Goal: Complete application form: Complete application form

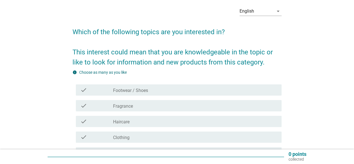
scroll to position [56, 0]
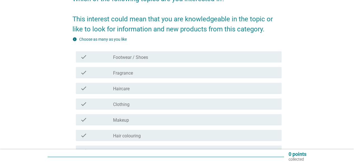
click at [94, 74] on div "check" at bounding box center [96, 72] width 33 height 7
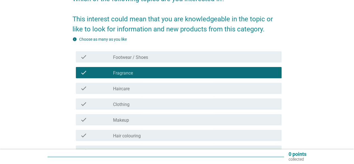
click at [97, 105] on div "check" at bounding box center [96, 104] width 33 height 7
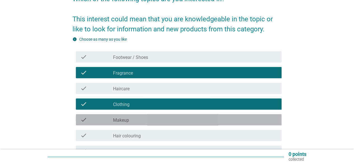
click at [97, 118] on div "check" at bounding box center [96, 119] width 33 height 7
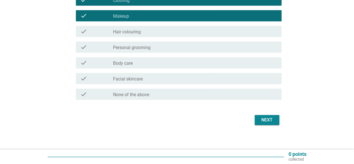
scroll to position [162, 0]
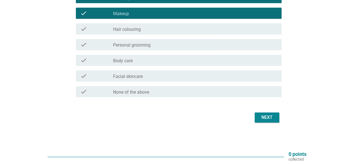
click at [111, 75] on div "check" at bounding box center [96, 76] width 33 height 7
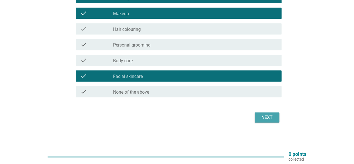
click at [261, 120] on div "Next" at bounding box center [267, 117] width 16 height 7
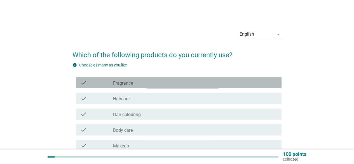
click at [110, 83] on div "check" at bounding box center [96, 82] width 33 height 7
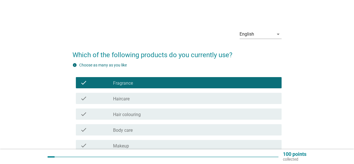
click at [108, 99] on div "check" at bounding box center [96, 98] width 33 height 7
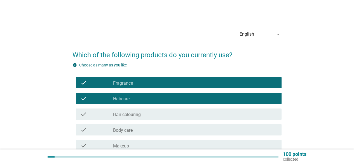
scroll to position [28, 0]
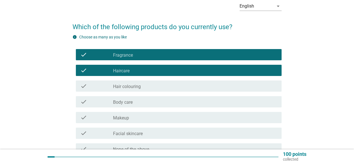
click at [108, 99] on div "check" at bounding box center [96, 101] width 33 height 7
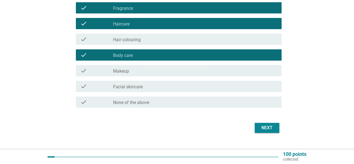
scroll to position [84, 0]
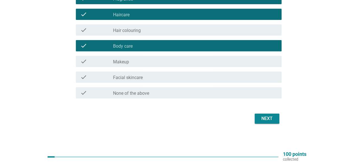
click at [122, 66] on div "check check_box_outline_blank Makeup" at bounding box center [179, 61] width 206 height 11
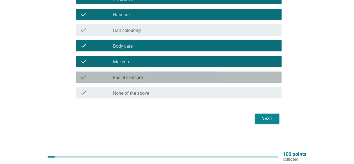
click at [121, 78] on label "Facial skincare" at bounding box center [128, 78] width 30 height 6
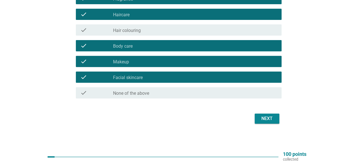
click at [265, 121] on div "Next" at bounding box center [267, 118] width 16 height 7
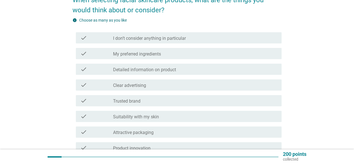
scroll to position [56, 0]
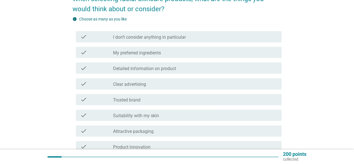
click at [106, 55] on div "check" at bounding box center [96, 52] width 33 height 7
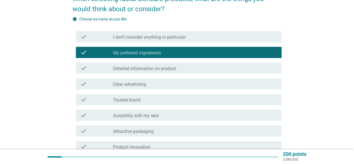
click at [103, 68] on div "check" at bounding box center [96, 68] width 33 height 7
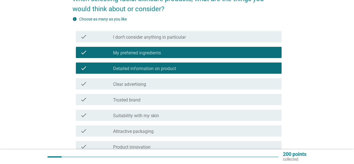
click at [103, 86] on div "check" at bounding box center [96, 83] width 33 height 7
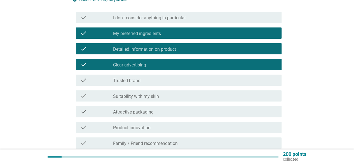
scroll to position [84, 0]
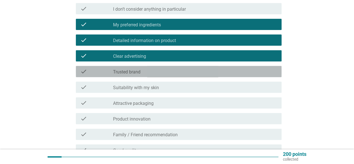
click at [113, 72] on label "Trusted brand" at bounding box center [126, 72] width 27 height 6
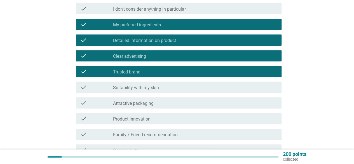
click at [112, 89] on div "check" at bounding box center [96, 87] width 33 height 7
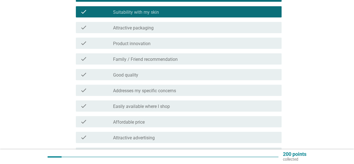
scroll to position [168, 0]
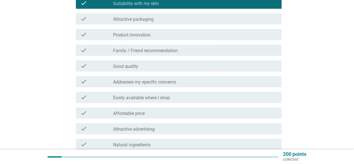
click at [104, 68] on div "check" at bounding box center [96, 65] width 33 height 7
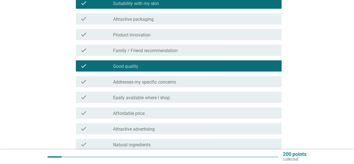
click at [92, 85] on div "check check_box_outline_blank Addresses my specific concerns" at bounding box center [179, 81] width 206 height 11
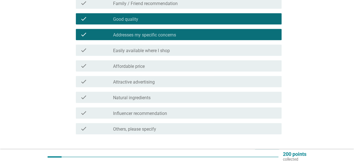
scroll to position [224, 0]
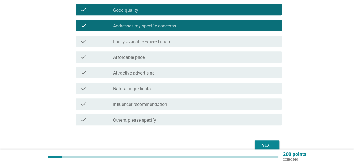
click at [103, 88] on div "check" at bounding box center [96, 88] width 33 height 7
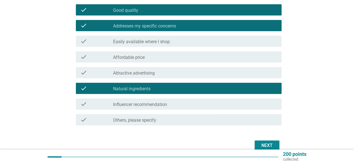
click at [271, 149] on div "200 points collected" at bounding box center [177, 156] width 354 height 15
click at [271, 144] on div "Next" at bounding box center [267, 145] width 16 height 7
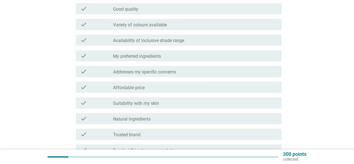
scroll to position [140, 0]
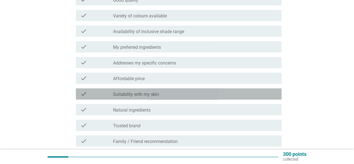
click at [131, 92] on label "Suitability with my skin" at bounding box center [136, 95] width 46 height 6
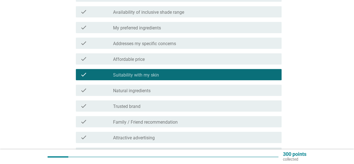
scroll to position [168, 0]
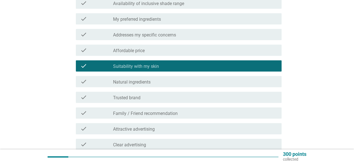
click at [87, 96] on icon "check" at bounding box center [83, 97] width 7 height 7
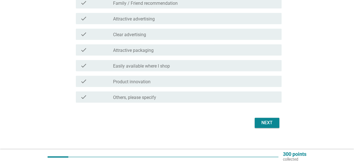
scroll to position [280, 0]
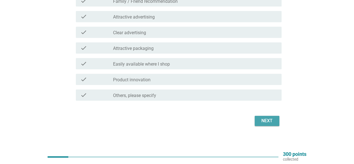
click at [264, 122] on div "Next" at bounding box center [267, 120] width 16 height 7
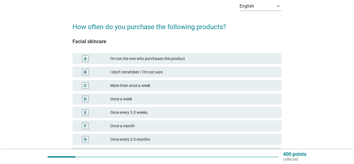
scroll to position [56, 0]
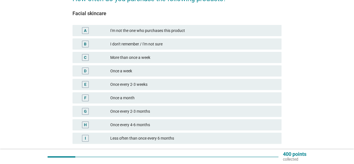
click at [104, 111] on div "G" at bounding box center [93, 111] width 33 height 7
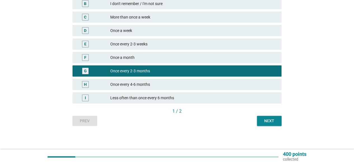
scroll to position [98, 0]
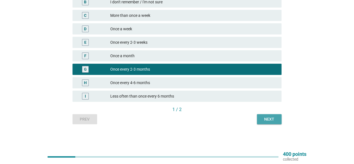
click at [269, 118] on div "Next" at bounding box center [270, 119] width 16 height 6
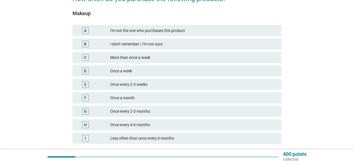
scroll to position [84, 0]
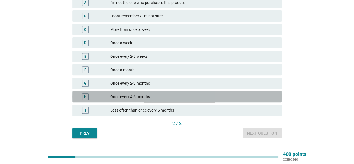
click at [104, 97] on div "H" at bounding box center [93, 96] width 33 height 7
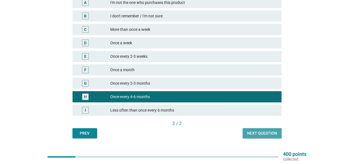
click at [263, 136] on button "Next question" at bounding box center [262, 133] width 39 height 10
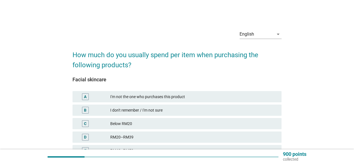
scroll to position [56, 0]
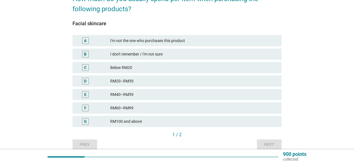
click at [97, 120] on div "G" at bounding box center [93, 121] width 33 height 7
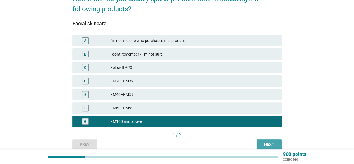
click at [269, 141] on button "Next" at bounding box center [269, 144] width 25 height 10
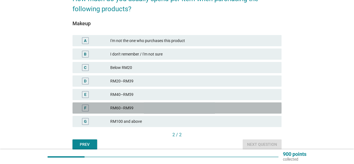
click at [116, 110] on div "RM60–RM99" at bounding box center [193, 107] width 167 height 7
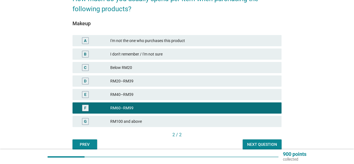
click at [205, 122] on div "RM100 and above" at bounding box center [193, 121] width 167 height 7
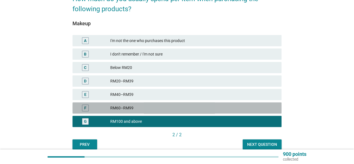
click at [209, 112] on div "F RM60–RM99" at bounding box center [177, 107] width 209 height 11
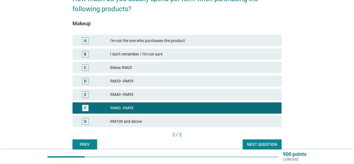
click at [260, 146] on div "Next question" at bounding box center [262, 144] width 30 height 6
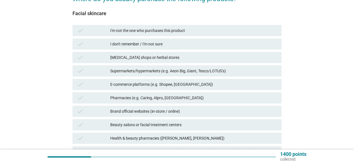
click at [108, 106] on div "check Brand official websites (in-store / online)" at bounding box center [177, 111] width 209 height 11
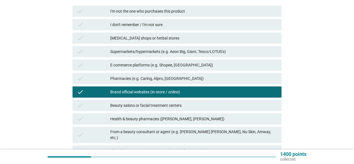
scroll to position [84, 0]
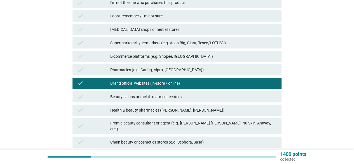
click at [88, 112] on div "check" at bounding box center [93, 110] width 33 height 7
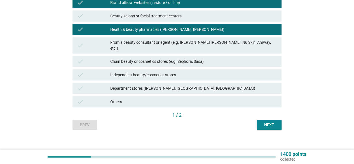
scroll to position [165, 0]
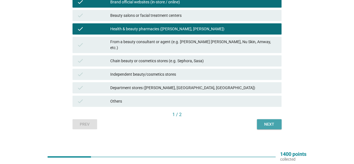
click at [264, 121] on div "Next" at bounding box center [270, 124] width 16 height 6
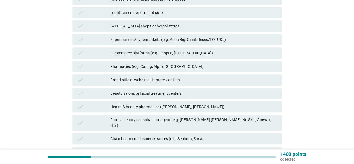
scroll to position [112, 0]
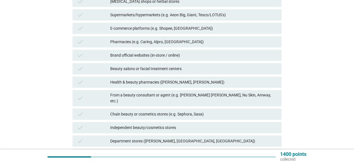
click at [101, 85] on div "check" at bounding box center [93, 82] width 33 height 7
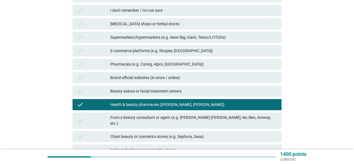
scroll to position [84, 0]
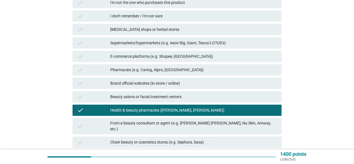
click at [148, 85] on div "Brand official websites (in-store / online)" at bounding box center [193, 83] width 167 height 7
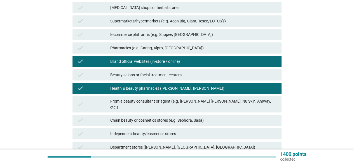
scroll to position [140, 0]
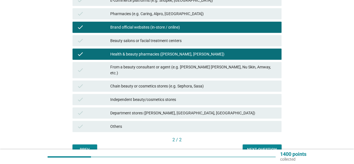
drag, startPoint x: 255, startPoint y: 139, endPoint x: 254, endPoint y: 142, distance: 3.5
click at [254, 142] on div "Makeup check I'm not the one who purchases this product check I don't remember …" at bounding box center [177, 37] width 209 height 234
click at [254, 147] on div "Next question" at bounding box center [262, 150] width 30 height 6
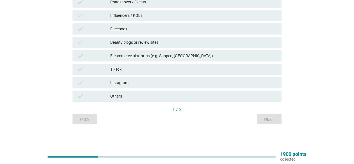
scroll to position [25, 0]
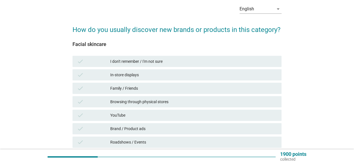
click at [88, 61] on div "check" at bounding box center [93, 61] width 33 height 7
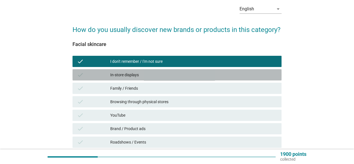
click at [87, 76] on div "check" at bounding box center [93, 74] width 33 height 7
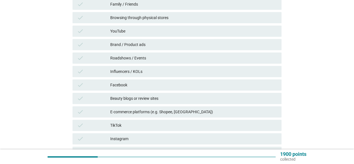
scroll to position [81, 0]
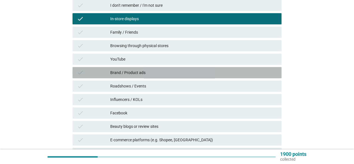
click at [118, 71] on div "Brand / Product ads" at bounding box center [193, 72] width 167 height 7
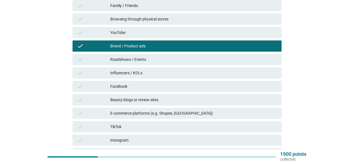
scroll to position [53, 0]
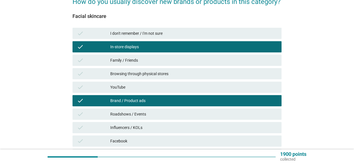
click at [134, 45] on div "In-store displays" at bounding box center [193, 46] width 167 height 7
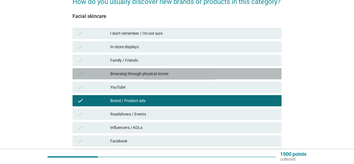
click at [80, 75] on icon "check" at bounding box center [80, 73] width 7 height 7
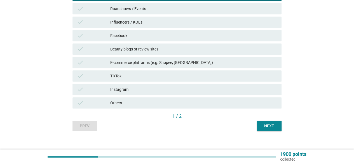
scroll to position [165, 0]
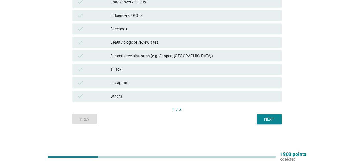
click at [268, 117] on div "Next" at bounding box center [270, 119] width 16 height 6
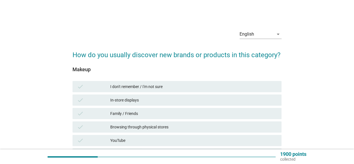
scroll to position [56, 0]
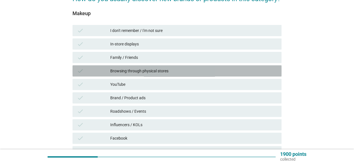
click at [105, 70] on div "check" at bounding box center [93, 71] width 33 height 7
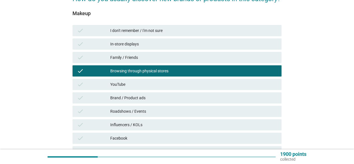
click at [113, 44] on div "In-store displays" at bounding box center [193, 44] width 167 height 7
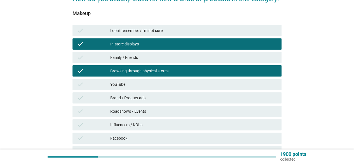
scroll to position [140, 0]
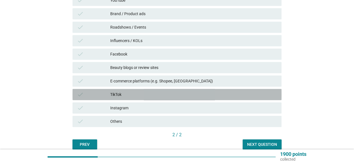
click at [101, 97] on div "check" at bounding box center [93, 94] width 33 height 7
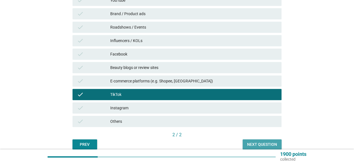
click at [271, 144] on div "Next question" at bounding box center [262, 144] width 30 height 6
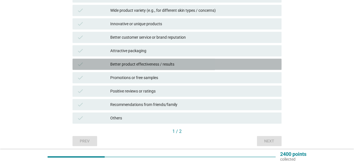
click at [136, 63] on div "Better product effectiveness / results" at bounding box center [193, 64] width 167 height 7
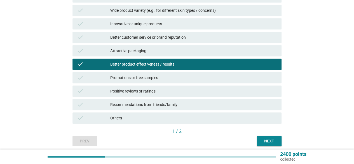
click at [265, 143] on div "Next" at bounding box center [270, 141] width 16 height 6
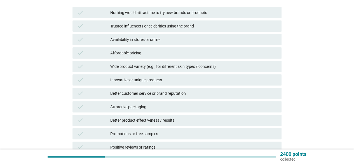
scroll to position [112, 0]
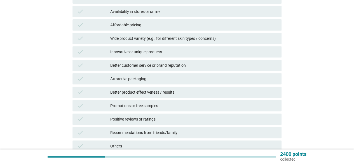
click at [109, 93] on div "check" at bounding box center [93, 92] width 33 height 7
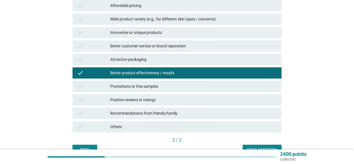
scroll to position [140, 0]
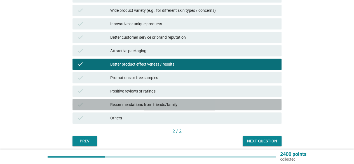
click at [94, 107] on div "check" at bounding box center [93, 104] width 33 height 7
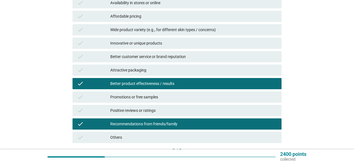
scroll to position [112, 0]
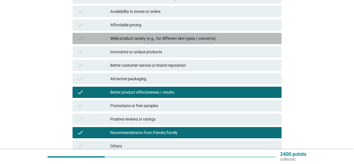
click at [115, 39] on div "Wide product variety (e.g., for different skin types / concerns)" at bounding box center [193, 38] width 167 height 7
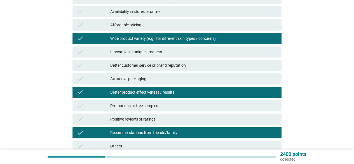
scroll to position [140, 0]
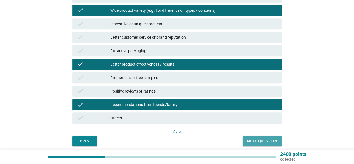
click at [266, 138] on button "Next question" at bounding box center [262, 141] width 39 height 10
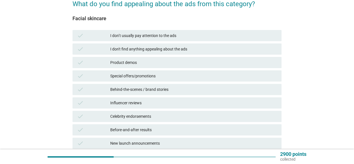
scroll to position [56, 0]
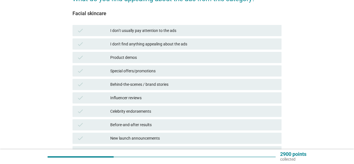
click at [92, 32] on div "check" at bounding box center [93, 30] width 33 height 7
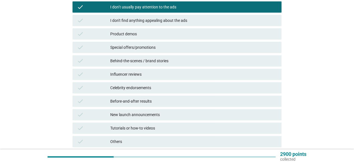
scroll to position [112, 0]
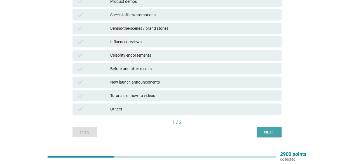
click at [268, 134] on div "Next" at bounding box center [270, 132] width 16 height 6
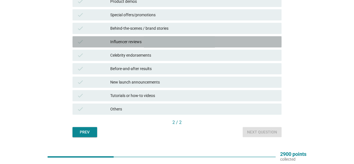
click at [118, 40] on div "Influencer reviews" at bounding box center [193, 41] width 167 height 7
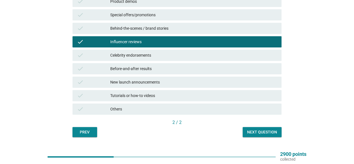
click at [264, 133] on div "Next question" at bounding box center [262, 132] width 30 height 6
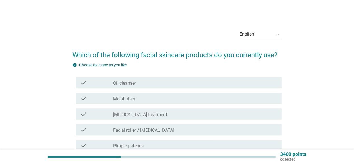
click at [96, 83] on div "check" at bounding box center [96, 82] width 33 height 7
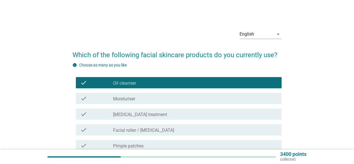
click at [98, 97] on div "check" at bounding box center [96, 98] width 33 height 7
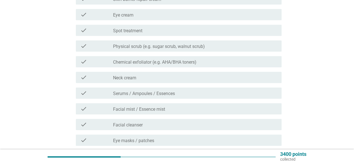
scroll to position [196, 0]
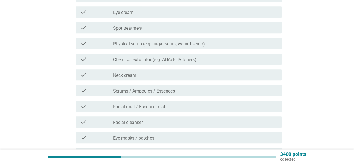
click at [116, 91] on label "Serums / Ampoules / Essences" at bounding box center [144, 91] width 62 height 6
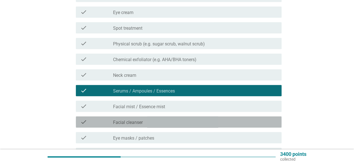
click at [108, 120] on div "check" at bounding box center [96, 121] width 33 height 7
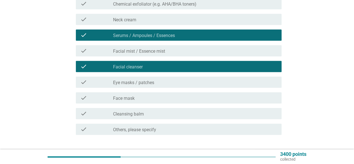
scroll to position [252, 0]
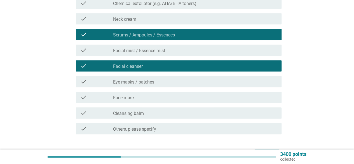
click at [124, 98] on label "Face mask" at bounding box center [124, 98] width 22 height 6
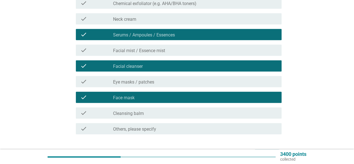
scroll to position [280, 0]
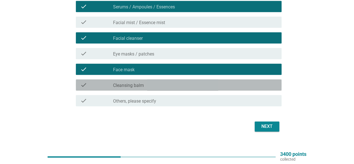
click at [148, 87] on div "check_box_outline_blank Cleansing balm" at bounding box center [195, 85] width 164 height 7
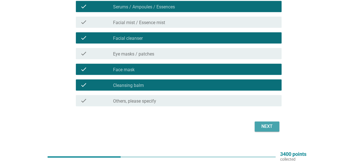
click at [269, 127] on div "Next" at bounding box center [267, 126] width 16 height 7
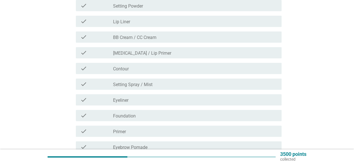
scroll to position [112, 0]
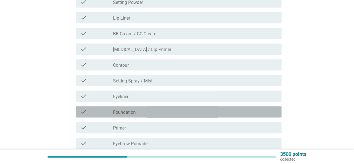
click at [106, 114] on div "check" at bounding box center [96, 111] width 33 height 7
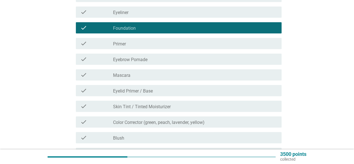
scroll to position [252, 0]
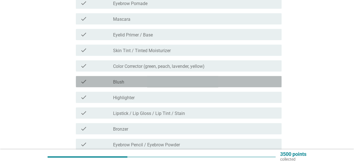
click at [133, 82] on div "check_box_outline_blank Blush" at bounding box center [195, 81] width 164 height 7
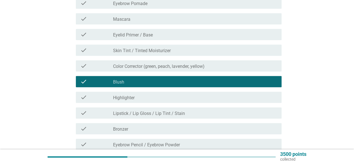
click at [99, 113] on div "check" at bounding box center [96, 113] width 33 height 7
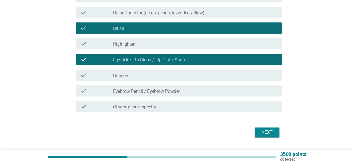
scroll to position [308, 0]
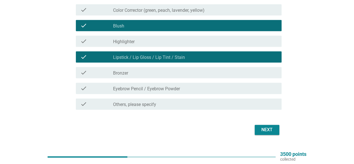
click at [259, 129] on div "Next" at bounding box center [267, 129] width 16 height 7
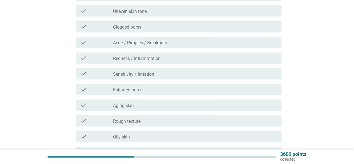
scroll to position [112, 0]
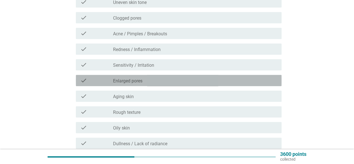
click at [122, 78] on div "check_box_outline_blank Enlarged pores" at bounding box center [195, 80] width 164 height 7
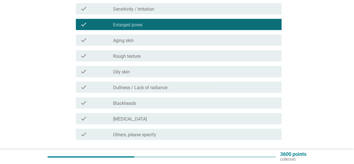
scroll to position [196, 0]
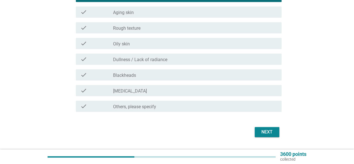
click at [273, 130] on div "Next" at bounding box center [267, 132] width 16 height 7
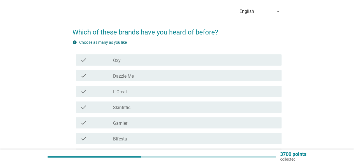
scroll to position [28, 0]
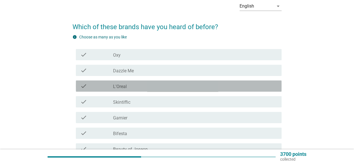
click at [94, 85] on div "check" at bounding box center [96, 86] width 33 height 7
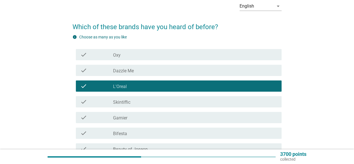
click at [95, 104] on div "check" at bounding box center [96, 101] width 33 height 7
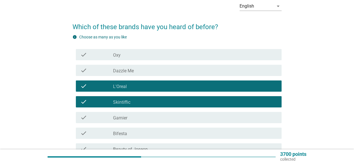
click at [114, 56] on label "Oxy" at bounding box center [117, 55] width 8 height 6
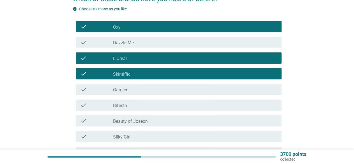
click at [98, 88] on div "check" at bounding box center [96, 89] width 33 height 7
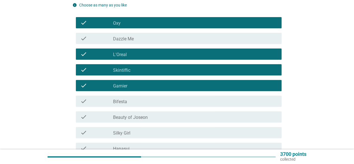
scroll to position [112, 0]
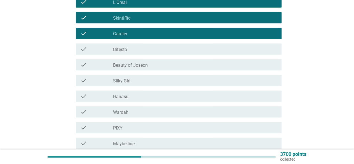
click at [113, 82] on div at bounding box center [113, 80] width 0 height 3
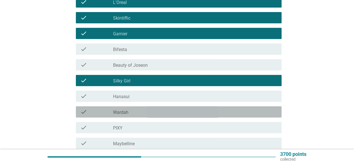
click at [113, 111] on div "check" at bounding box center [96, 111] width 33 height 7
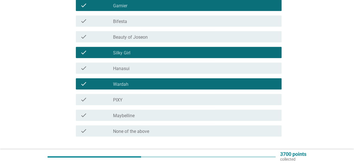
scroll to position [168, 0]
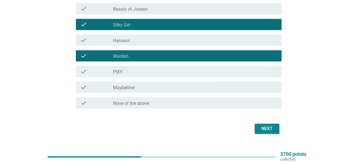
click at [136, 73] on div "check_box_outline_blank PIXY" at bounding box center [195, 71] width 164 height 7
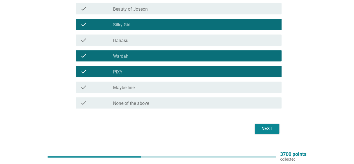
click at [133, 88] on label "Maybelline" at bounding box center [124, 88] width 22 height 6
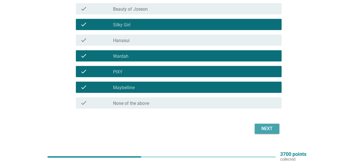
click at [266, 126] on div "Next" at bounding box center [267, 128] width 16 height 7
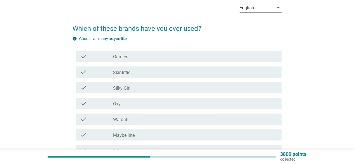
scroll to position [56, 0]
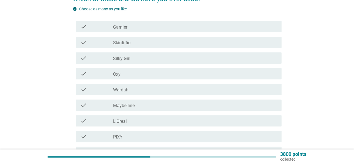
click at [99, 90] on div "check" at bounding box center [96, 89] width 33 height 7
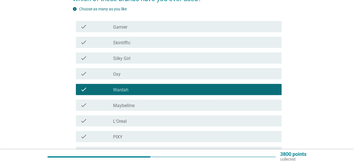
click at [96, 103] on div "check" at bounding box center [96, 105] width 33 height 7
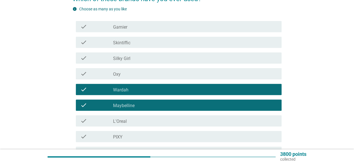
click at [95, 122] on div "check" at bounding box center [96, 120] width 33 height 7
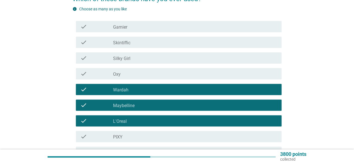
scroll to position [112, 0]
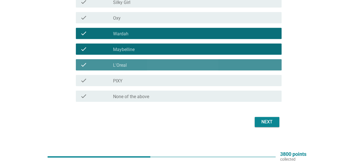
click at [98, 62] on div "check" at bounding box center [96, 64] width 33 height 7
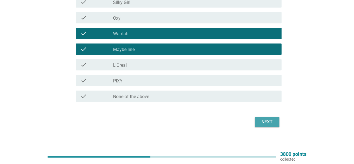
click at [263, 121] on div "Next" at bounding box center [267, 121] width 16 height 7
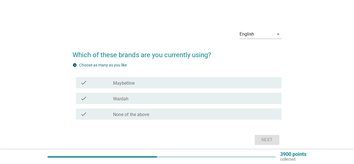
click at [97, 116] on div "check" at bounding box center [96, 114] width 33 height 7
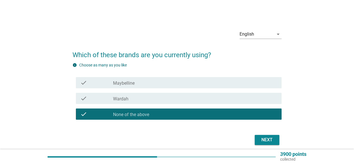
click at [272, 140] on div "Next" at bounding box center [267, 139] width 16 height 7
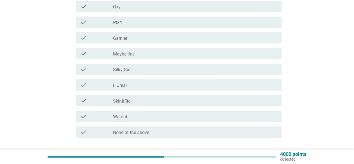
scroll to position [84, 0]
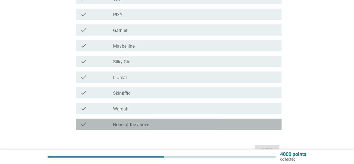
click at [107, 123] on div "check" at bounding box center [96, 124] width 33 height 7
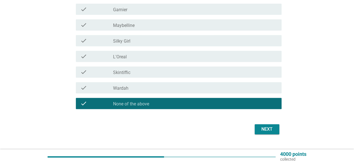
scroll to position [112, 0]
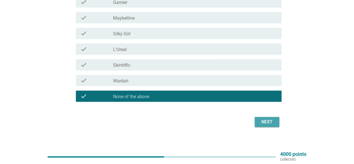
click at [275, 126] on button "Next" at bounding box center [267, 122] width 25 height 10
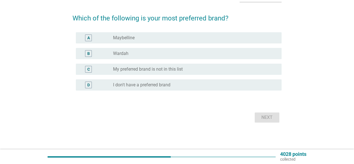
scroll to position [0, 0]
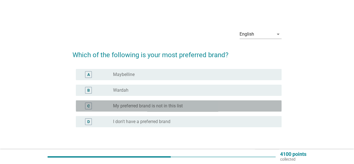
click at [110, 110] on div "C radio_button_unchecked My preferred brand is not in this list" at bounding box center [179, 105] width 206 height 11
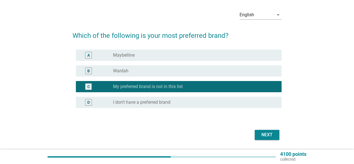
scroll to position [28, 0]
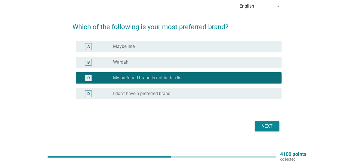
click at [282, 125] on div "English arrow_drop_down Which of the following is your most preferred brand? A …" at bounding box center [177, 65] width 218 height 145
click at [272, 128] on div "Next" at bounding box center [267, 126] width 16 height 7
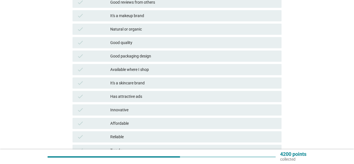
scroll to position [136, 0]
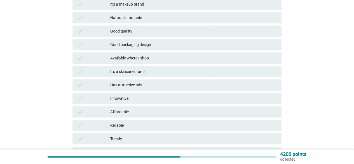
click at [100, 136] on div "check" at bounding box center [93, 138] width 33 height 7
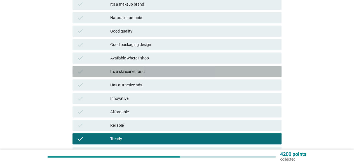
click at [94, 69] on div "check" at bounding box center [93, 71] width 33 height 7
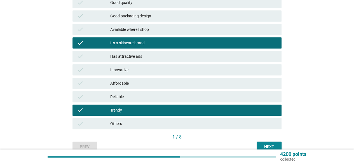
scroll to position [192, 0]
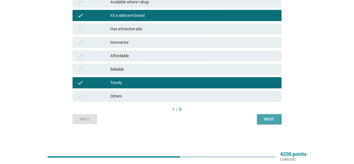
click at [270, 122] on button "Next" at bounding box center [269, 119] width 25 height 10
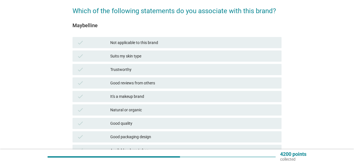
scroll to position [56, 0]
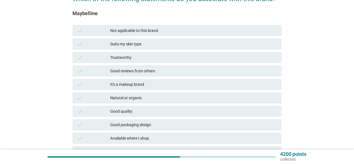
click at [103, 83] on div "check" at bounding box center [93, 84] width 33 height 7
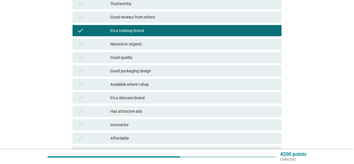
scroll to position [112, 0]
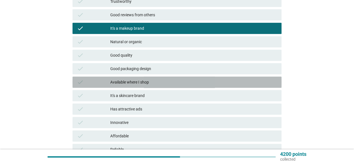
click at [104, 83] on div "check" at bounding box center [93, 82] width 33 height 7
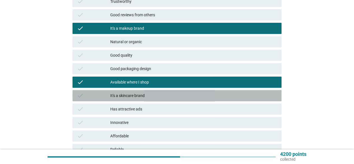
click at [89, 92] on div "check It's a skincare brand" at bounding box center [177, 95] width 209 height 11
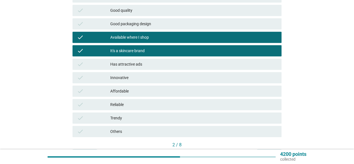
scroll to position [192, 0]
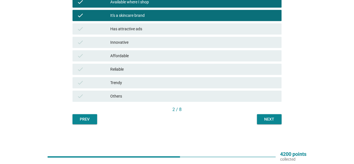
click at [94, 84] on div "check" at bounding box center [93, 82] width 33 height 7
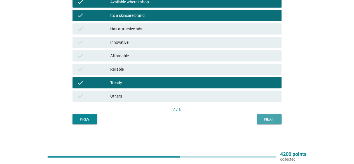
click at [272, 123] on button "Next" at bounding box center [269, 119] width 25 height 10
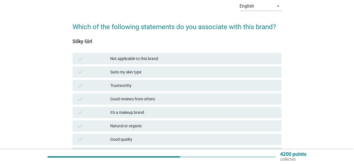
scroll to position [56, 0]
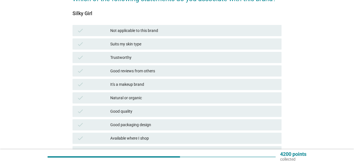
click at [99, 86] on div "check" at bounding box center [93, 84] width 33 height 7
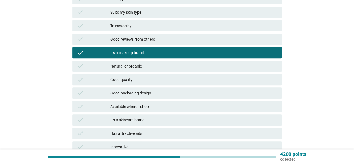
scroll to position [112, 0]
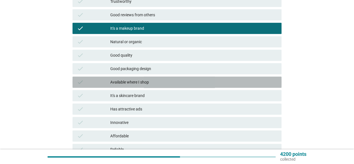
click at [106, 85] on div "check" at bounding box center [93, 82] width 33 height 7
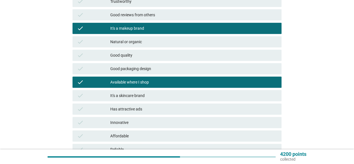
click at [100, 95] on div "check" at bounding box center [93, 95] width 33 height 7
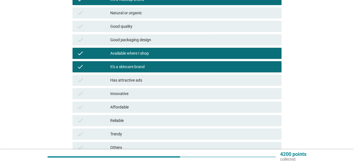
scroll to position [168, 0]
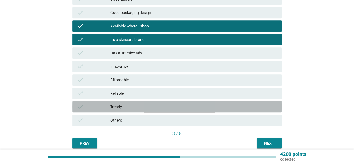
click at [98, 108] on div "check" at bounding box center [93, 106] width 33 height 7
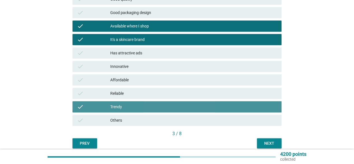
click at [209, 106] on div "Trendy" at bounding box center [193, 106] width 167 height 7
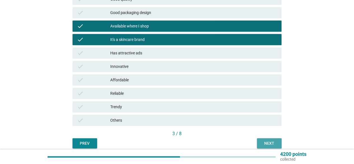
click at [266, 143] on div "Next" at bounding box center [270, 143] width 16 height 6
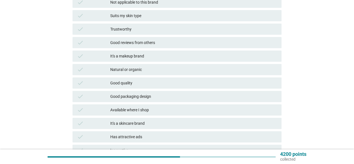
scroll to position [112, 0]
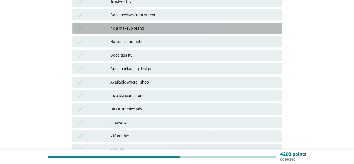
click at [114, 29] on div "It's a makeup brand" at bounding box center [193, 28] width 167 height 7
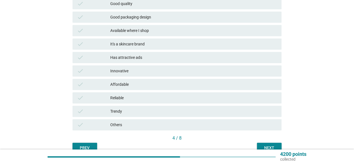
scroll to position [168, 0]
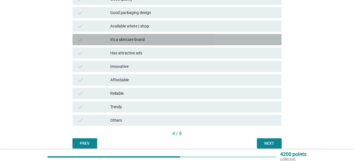
click at [156, 39] on div "It's a skincare brand" at bounding box center [193, 39] width 167 height 7
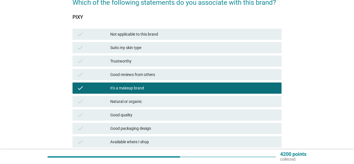
scroll to position [84, 0]
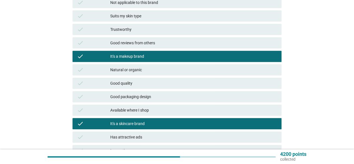
click at [155, 126] on div "It's a skincare brand" at bounding box center [193, 123] width 167 height 7
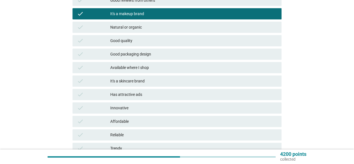
scroll to position [168, 0]
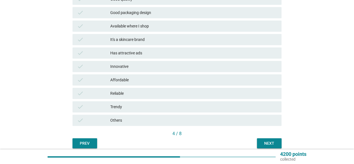
click at [273, 143] on div "Next" at bounding box center [270, 143] width 16 height 6
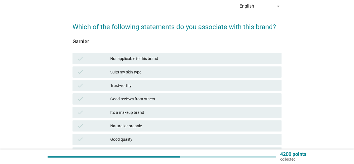
scroll to position [84, 0]
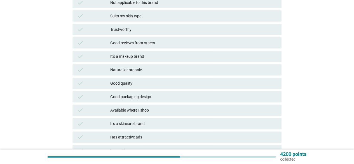
click at [120, 55] on div "It's a makeup brand" at bounding box center [193, 56] width 167 height 7
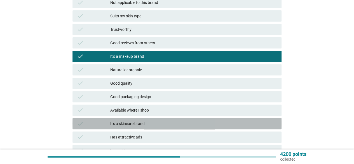
click at [126, 125] on div "It's a skincare brand" at bounding box center [193, 123] width 167 height 7
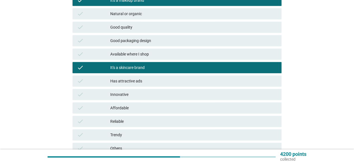
scroll to position [168, 0]
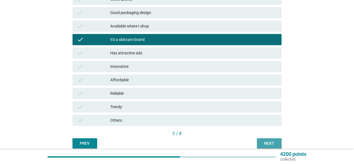
click at [277, 143] on button "Next" at bounding box center [269, 143] width 25 height 10
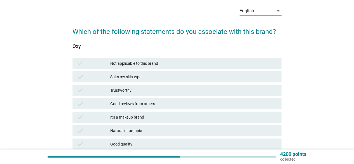
scroll to position [56, 0]
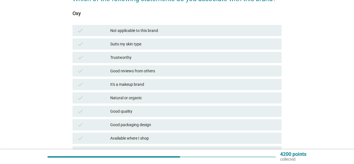
click at [115, 85] on div "It's a makeup brand" at bounding box center [193, 84] width 167 height 7
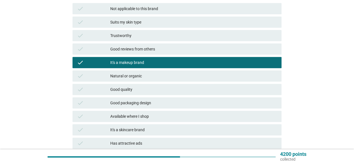
scroll to position [112, 0]
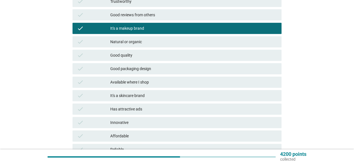
click at [91, 91] on div "check It's a skincare brand" at bounding box center [177, 95] width 209 height 11
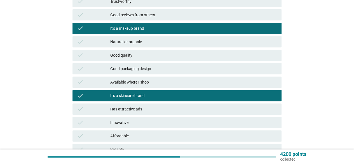
scroll to position [192, 0]
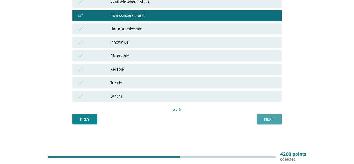
click at [273, 118] on div "Next" at bounding box center [270, 119] width 16 height 6
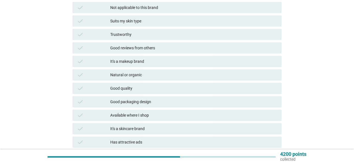
scroll to position [84, 0]
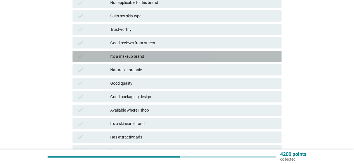
click at [92, 56] on div "check" at bounding box center [93, 56] width 33 height 7
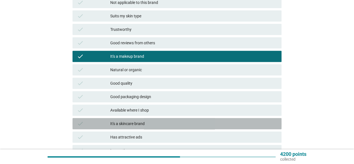
click at [102, 123] on div "check" at bounding box center [93, 123] width 33 height 7
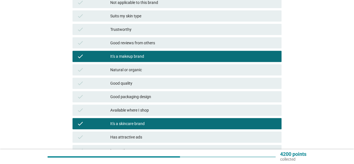
scroll to position [168, 0]
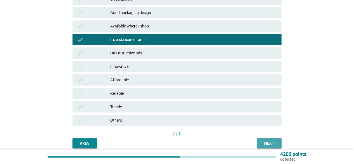
click at [281, 143] on button "Next" at bounding box center [269, 143] width 25 height 10
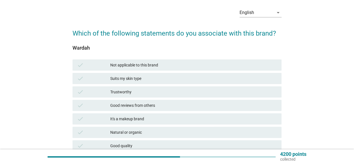
scroll to position [84, 0]
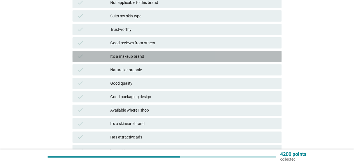
click at [110, 56] on div "check" at bounding box center [93, 56] width 33 height 7
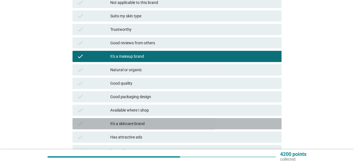
click at [124, 124] on div "It's a skincare brand" at bounding box center [193, 123] width 167 height 7
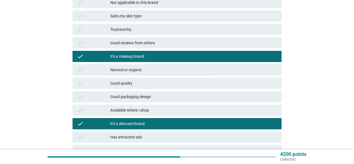
scroll to position [140, 0]
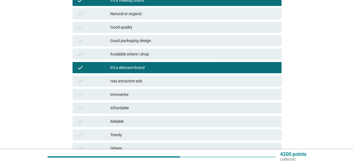
click at [109, 131] on div "check Trendy" at bounding box center [177, 134] width 209 height 11
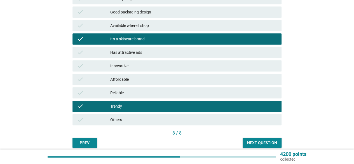
scroll to position [192, 0]
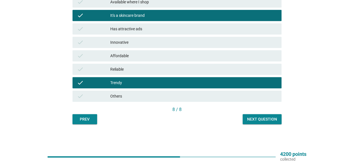
click at [258, 119] on div "Next question" at bounding box center [262, 119] width 30 height 6
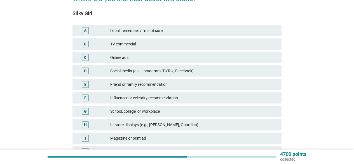
scroll to position [0, 0]
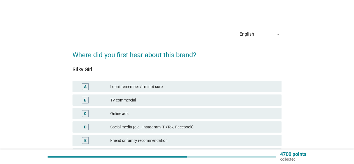
click at [103, 99] on div "B" at bounding box center [93, 100] width 33 height 7
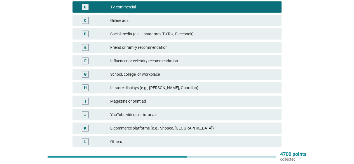
scroll to position [26, 0]
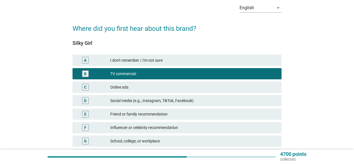
click at [169, 123] on div "F Influencer or celebrity recommendation" at bounding box center [177, 127] width 209 height 11
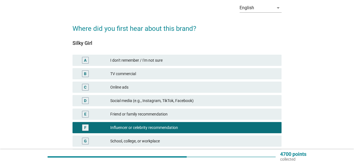
click at [160, 76] on div "TV commercial" at bounding box center [193, 73] width 167 height 7
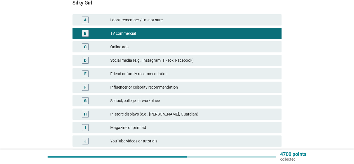
scroll to position [110, 0]
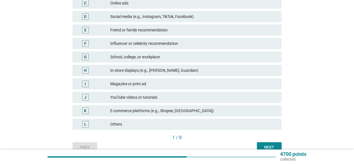
click at [275, 145] on div "Next" at bounding box center [270, 147] width 16 height 6
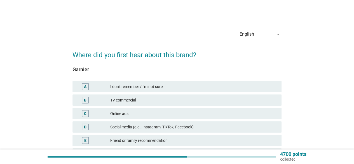
click at [109, 102] on div "B" at bounding box center [93, 100] width 33 height 7
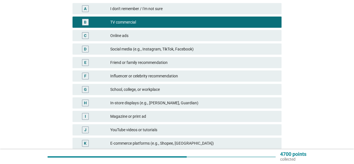
scroll to position [112, 0]
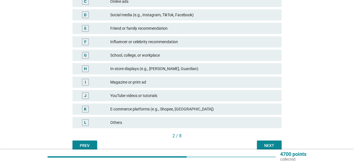
click at [275, 143] on div "Next" at bounding box center [270, 146] width 16 height 6
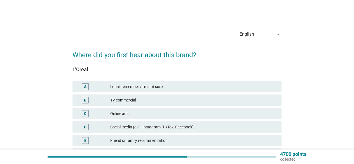
click at [127, 96] on div "B TV commercial" at bounding box center [177, 99] width 209 height 11
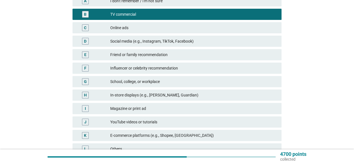
scroll to position [112, 0]
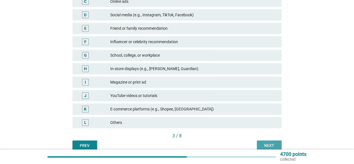
click at [264, 145] on div "Next" at bounding box center [270, 146] width 16 height 6
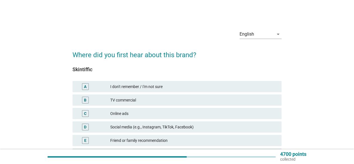
scroll to position [84, 0]
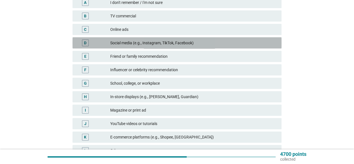
click at [192, 45] on div "Social media (e.g., Instagram, TikTok, Facebook)" at bounding box center [193, 42] width 167 height 7
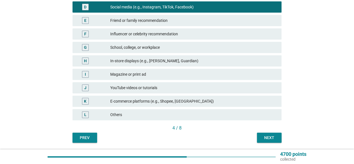
scroll to position [138, 0]
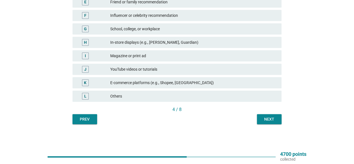
click at [271, 113] on div "4 / 8" at bounding box center [177, 110] width 209 height 8
click at [268, 119] on div "Next" at bounding box center [270, 119] width 16 height 6
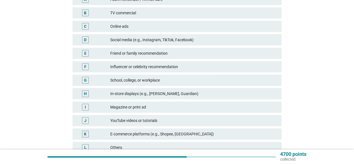
scroll to position [112, 0]
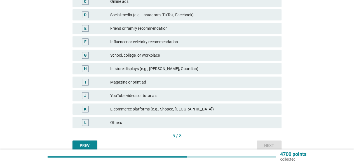
click at [185, 66] on div "In-store displays (e.g., [PERSON_NAME], Guardian)" at bounding box center [193, 68] width 167 height 7
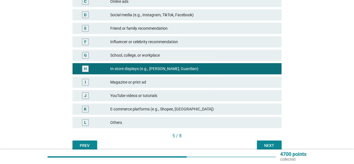
click at [264, 144] on div "Next" at bounding box center [270, 146] width 16 height 6
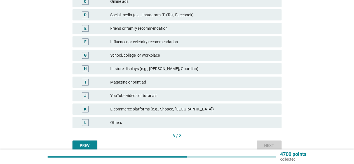
scroll to position [0, 0]
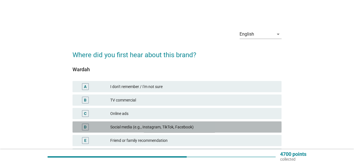
click at [212, 130] on div "Social media (e.g., Instagram, TikTok, Facebook)" at bounding box center [193, 127] width 167 height 7
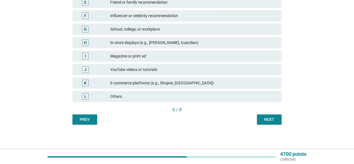
scroll to position [138, 0]
click at [269, 120] on div "Next" at bounding box center [270, 119] width 16 height 6
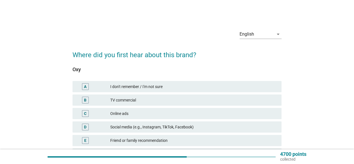
scroll to position [0, 0]
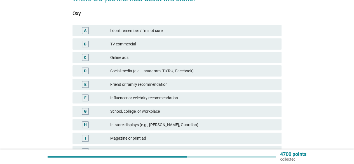
click at [159, 127] on div "In-store displays (e.g., [PERSON_NAME], Guardian)" at bounding box center [193, 124] width 167 height 7
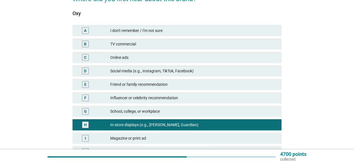
scroll to position [138, 0]
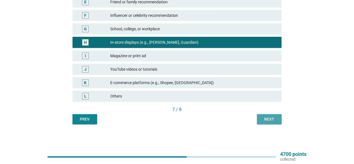
click at [269, 121] on div "Next" at bounding box center [270, 119] width 16 height 6
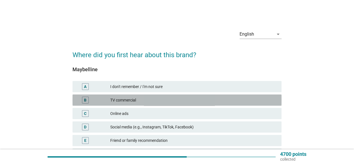
click at [181, 101] on div "TV commercial" at bounding box center [193, 100] width 167 height 7
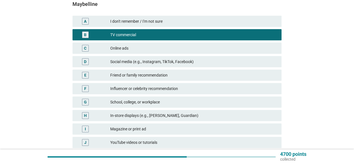
scroll to position [112, 0]
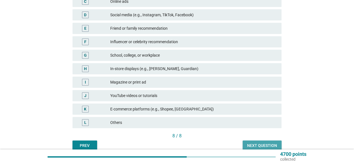
click at [269, 144] on div "Next question" at bounding box center [262, 146] width 30 height 6
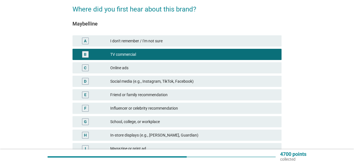
scroll to position [0, 0]
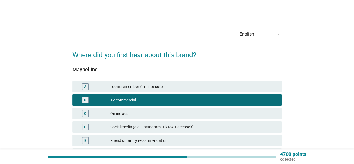
click at [223, 53] on h2 "Where did you first hear about this brand?" at bounding box center [177, 52] width 209 height 16
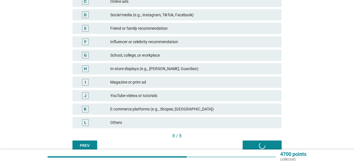
click at [265, 145] on div "Prev Next question" at bounding box center [177, 145] width 209 height 10
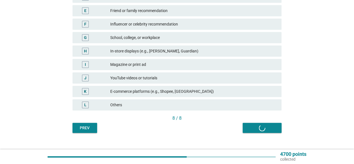
scroll to position [138, 0]
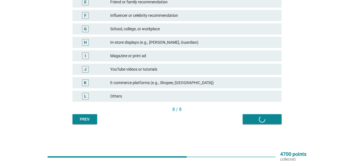
click at [88, 115] on button "Prev" at bounding box center [85, 119] width 25 height 10
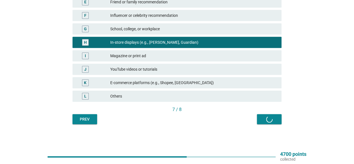
click at [269, 121] on div "Prev Next" at bounding box center [177, 119] width 209 height 10
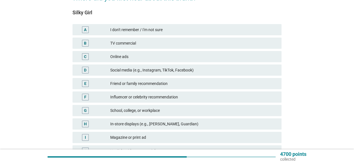
scroll to position [110, 0]
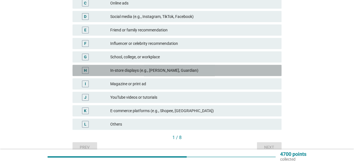
click at [204, 68] on div "In-store displays (e.g., [PERSON_NAME], Guardian)" at bounding box center [193, 70] width 167 height 7
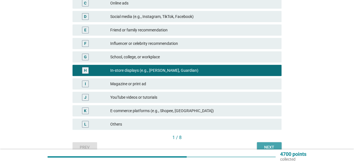
click at [272, 146] on div "Next" at bounding box center [270, 147] width 16 height 6
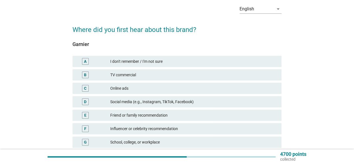
scroll to position [84, 0]
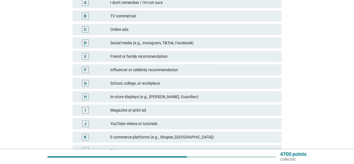
click at [195, 99] on div "In-store displays (e.g., [PERSON_NAME], Guardian)" at bounding box center [193, 96] width 167 height 7
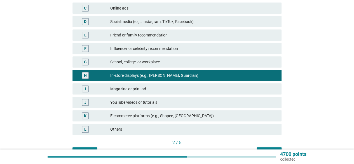
scroll to position [138, 0]
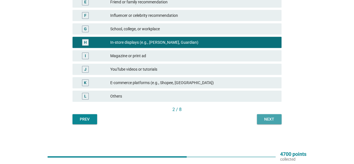
click at [262, 118] on div "Next" at bounding box center [270, 119] width 16 height 6
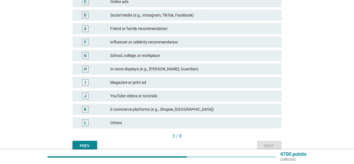
scroll to position [112, 0]
click at [200, 69] on div "In-store displays (e.g., [PERSON_NAME], Guardian)" at bounding box center [193, 68] width 167 height 7
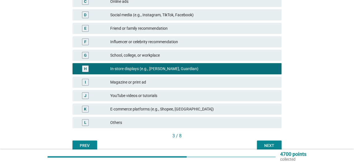
click at [270, 146] on div "Next" at bounding box center [270, 146] width 16 height 6
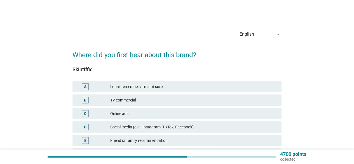
scroll to position [56, 0]
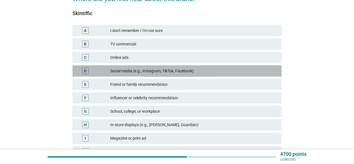
click at [224, 67] on div "D Social media (e.g., Instagram, TikTok, Facebook)" at bounding box center [177, 70] width 209 height 11
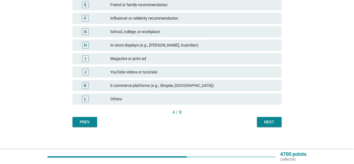
scroll to position [138, 0]
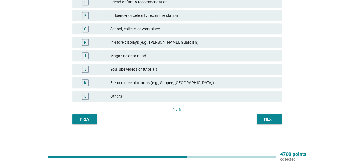
drag, startPoint x: 273, startPoint y: 127, endPoint x: 276, endPoint y: 122, distance: 5.5
click at [274, 125] on div "English arrow_drop_down Where did you first hear about this brand? Skintiffic A…" at bounding box center [177, 5] width 218 height 246
click at [276, 120] on div "Next" at bounding box center [270, 119] width 16 height 6
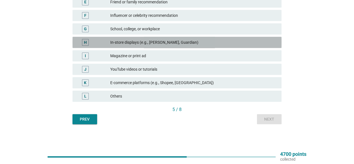
click at [172, 44] on div "In-store displays (e.g., [PERSON_NAME], Guardian)" at bounding box center [193, 42] width 167 height 7
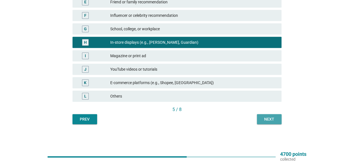
click at [264, 119] on div "Next" at bounding box center [270, 119] width 16 height 6
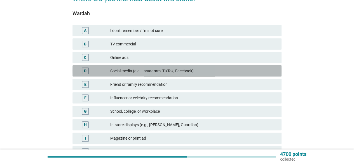
click at [219, 70] on div "Social media (e.g., Instagram, TikTok, Facebook)" at bounding box center [193, 71] width 167 height 7
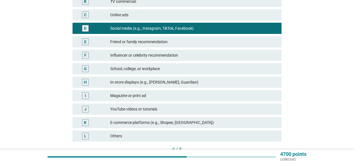
scroll to position [138, 0]
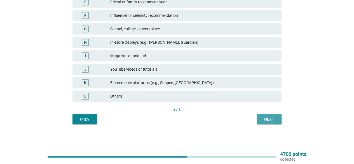
click at [270, 119] on div "Next" at bounding box center [270, 119] width 16 height 6
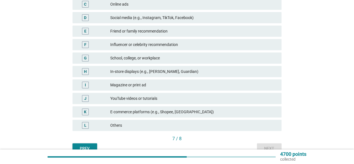
scroll to position [112, 0]
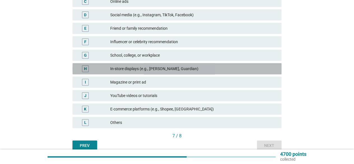
click at [198, 71] on div "In-store displays (e.g., [PERSON_NAME], Guardian)" at bounding box center [193, 68] width 167 height 7
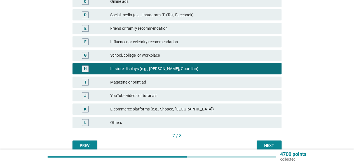
click at [267, 147] on div "Next" at bounding box center [270, 146] width 16 height 6
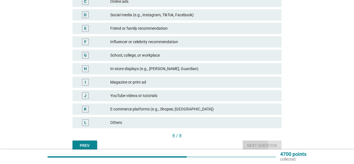
scroll to position [0, 0]
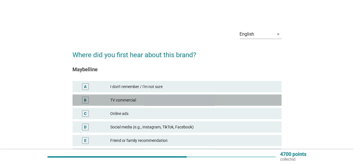
click at [195, 101] on div "TV commercial" at bounding box center [193, 100] width 167 height 7
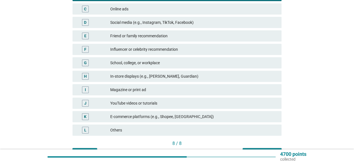
scroll to position [138, 0]
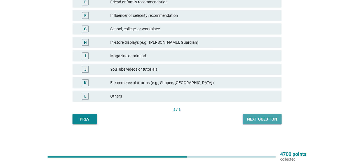
click at [275, 117] on div "Next question" at bounding box center [262, 119] width 30 height 6
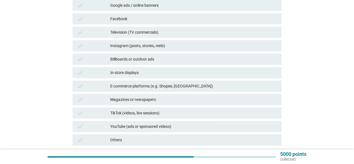
scroll to position [112, 0]
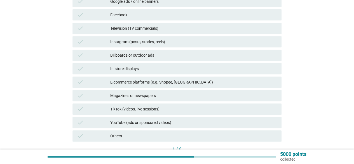
click at [182, 69] on div "In-store displays" at bounding box center [193, 68] width 167 height 7
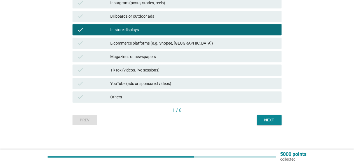
scroll to position [152, 0]
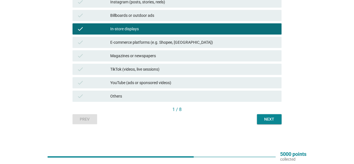
click at [269, 117] on div "Next" at bounding box center [270, 119] width 16 height 6
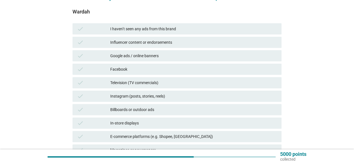
scroll to position [112, 0]
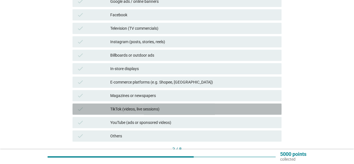
click at [199, 111] on div "TikTok (videos, live sessions)" at bounding box center [193, 109] width 167 height 7
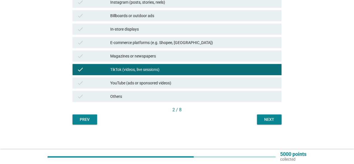
scroll to position [152, 0]
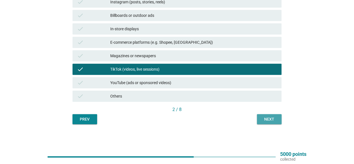
click at [264, 117] on div "Next" at bounding box center [270, 119] width 16 height 6
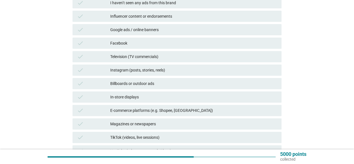
scroll to position [0, 0]
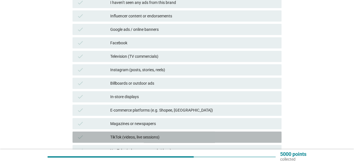
click at [180, 136] on div "TikTok (videos, live sessions)" at bounding box center [193, 137] width 167 height 7
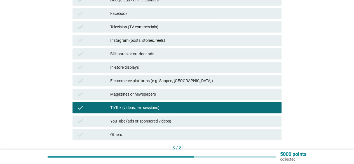
scroll to position [140, 0]
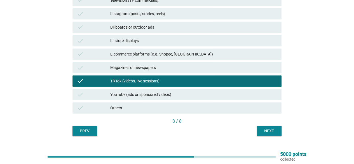
click at [265, 131] on div "Next" at bounding box center [270, 131] width 16 height 6
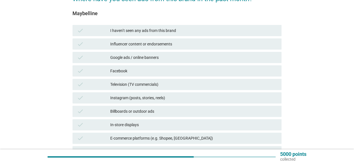
click at [233, 125] on div "In-store displays" at bounding box center [193, 124] width 167 height 7
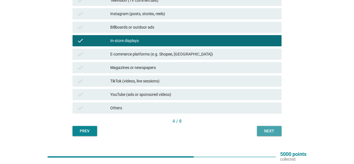
click at [261, 128] on button "Next" at bounding box center [269, 131] width 25 height 10
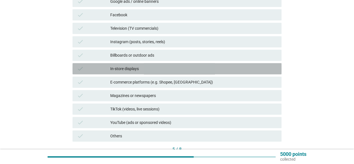
click at [166, 69] on div "In-store displays" at bounding box center [193, 68] width 167 height 7
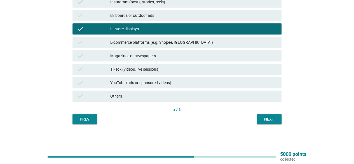
click at [276, 117] on div "Next" at bounding box center [270, 119] width 16 height 6
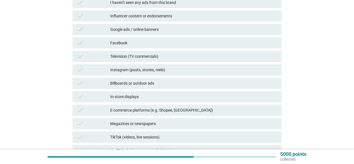
click at [202, 101] on div "check In-store displays" at bounding box center [177, 96] width 209 height 11
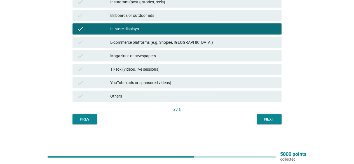
click at [264, 117] on div "Next" at bounding box center [270, 119] width 16 height 6
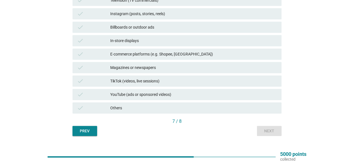
click at [200, 39] on div "In-store displays" at bounding box center [193, 40] width 167 height 7
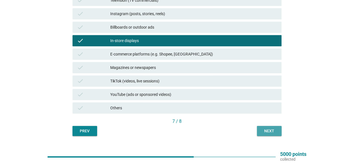
click at [276, 129] on div "Next" at bounding box center [270, 131] width 16 height 6
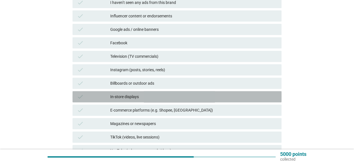
click at [190, 97] on div "In-store displays" at bounding box center [193, 96] width 167 height 7
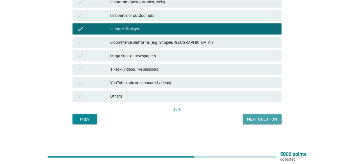
click at [253, 120] on div "Next question" at bounding box center [262, 119] width 30 height 6
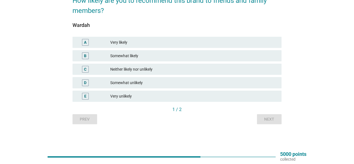
click at [206, 69] on div "Neither likely nor unlikely" at bounding box center [193, 69] width 167 height 7
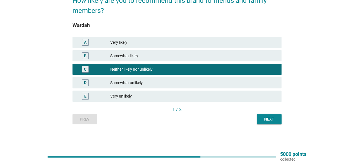
click at [269, 118] on div "Next" at bounding box center [270, 119] width 16 height 6
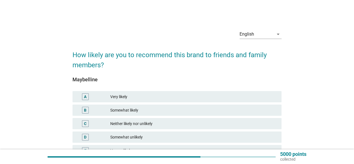
click at [263, 124] on div "Neither likely nor unlikely" at bounding box center [193, 123] width 167 height 7
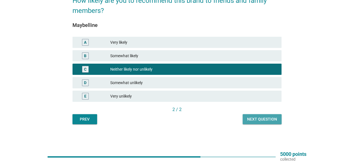
click at [264, 124] on button "Next question" at bounding box center [262, 119] width 39 height 10
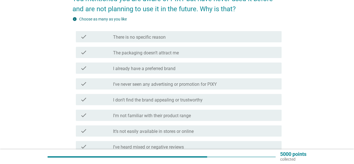
click at [220, 66] on div "check_box_outline_blank I already have a preferred brand" at bounding box center [195, 68] width 164 height 7
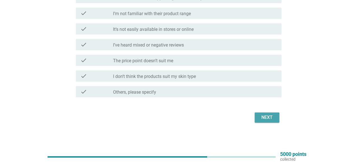
click at [277, 119] on button "Next" at bounding box center [267, 117] width 25 height 10
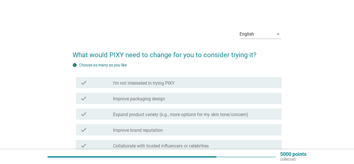
click at [221, 80] on div "check_box_outline_blank I’m not interested in trying PIXY" at bounding box center [195, 82] width 164 height 7
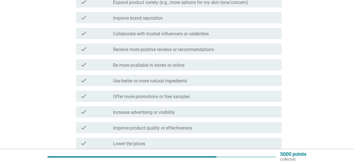
scroll to position [168, 0]
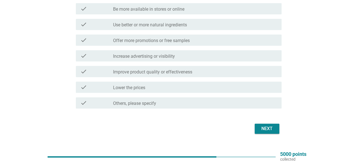
click at [274, 125] on button "Next" at bounding box center [267, 129] width 25 height 10
